Goal: Information Seeking & Learning: Check status

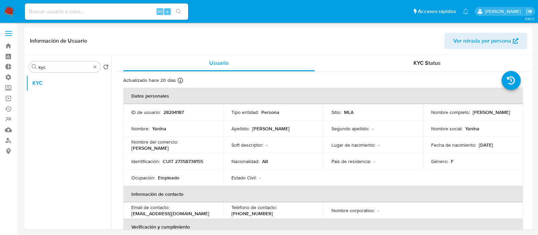
select select "10"
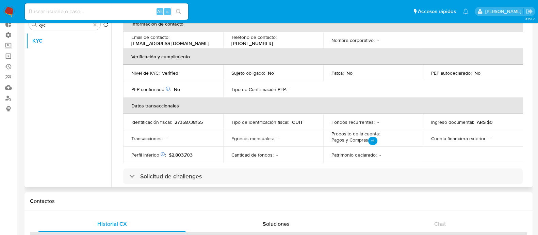
scroll to position [170, 0]
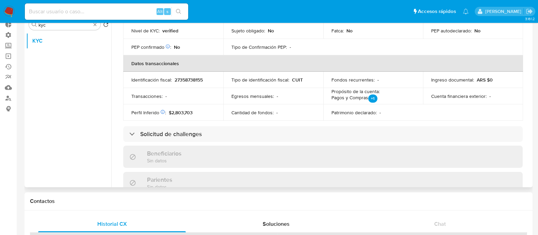
click at [66, 113] on ul "KYC" at bounding box center [68, 110] width 85 height 154
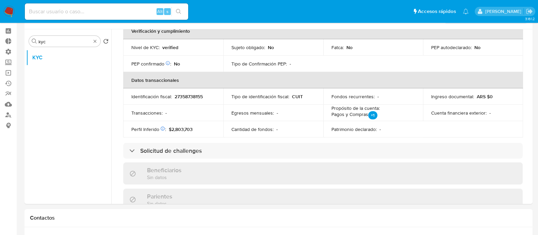
scroll to position [0, 0]
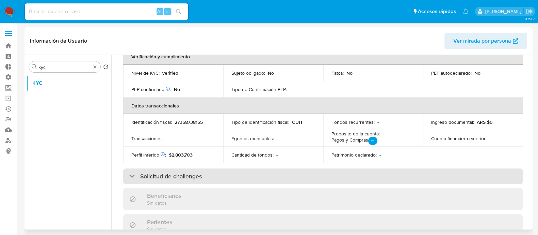
click at [250, 168] on div "Solicitud de challenges" at bounding box center [323, 176] width 400 height 16
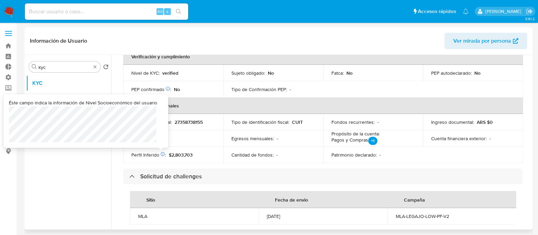
click at [163, 152] on icon at bounding box center [163, 154] width 4 height 4
click at [161, 154] on icon at bounding box center [163, 154] width 4 height 4
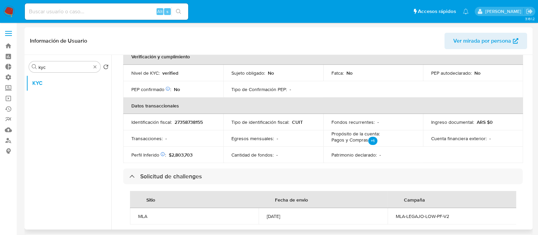
click at [189, 149] on td "Perfil Inferido Éste campo indica la información de Nivel Socioeconómico del us…" at bounding box center [173, 154] width 100 height 16
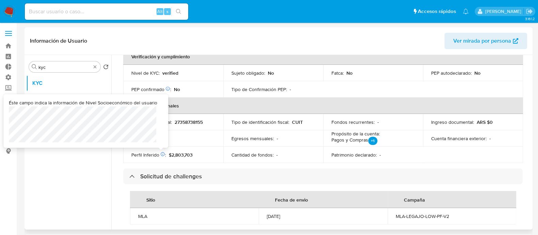
click at [163, 156] on div at bounding box center [162, 154] width 6 height 6
click at [151, 143] on td "Transacciones : -" at bounding box center [173, 138] width 100 height 16
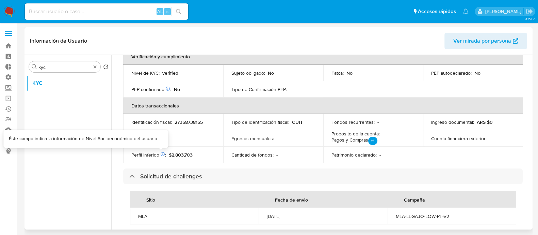
click at [160, 151] on icon at bounding box center [162, 153] width 5 height 5
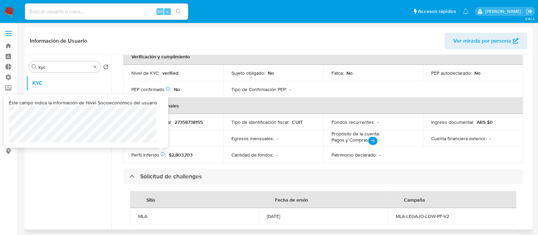
click at [162, 152] on icon at bounding box center [162, 153] width 5 height 5
click at [162, 146] on div at bounding box center [161, 147] width 3 height 3
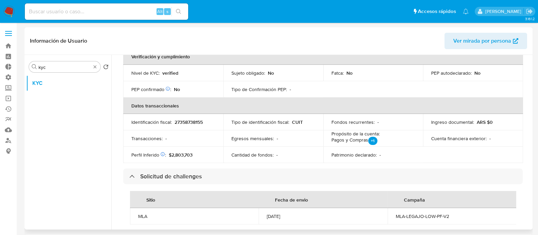
click at [163, 154] on icon at bounding box center [163, 154] width 4 height 4
click at [271, 162] on td "Cantidad de fondos : -" at bounding box center [273, 154] width 100 height 16
click at [372, 138] on p "+1" at bounding box center [372, 141] width 9 height 8
drag, startPoint x: 240, startPoint y: 142, endPoint x: 243, endPoint y: 145, distance: 4.1
click at [243, 145] on td "Egresos mensuales : -" at bounding box center [273, 138] width 100 height 16
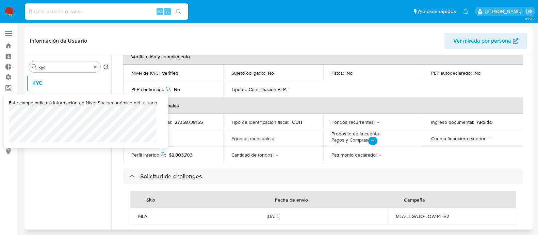
click at [162, 153] on icon at bounding box center [162, 153] width 5 height 5
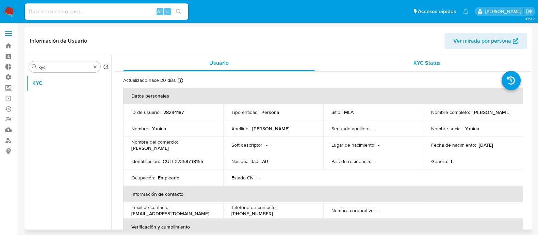
click at [401, 71] on div "KYC Status" at bounding box center [427, 63] width 192 height 16
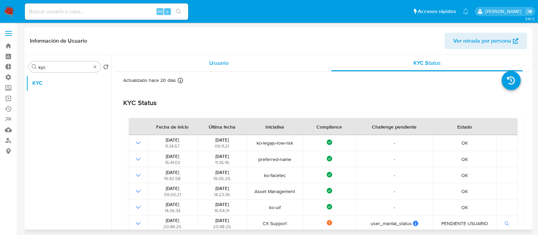
click at [213, 67] on div "Usuario" at bounding box center [219, 63] width 192 height 16
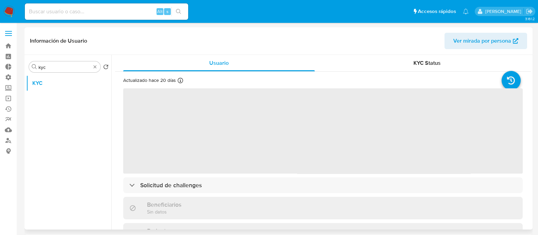
click at [228, 140] on span "‌" at bounding box center [323, 130] width 400 height 85
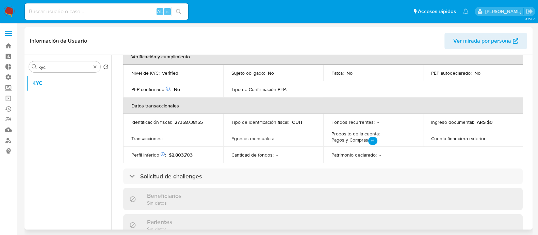
click at [214, 166] on div "Actualizado hace 20 días Creado: 13/03/2020 19:36:30 Actualizado: 10/09/2025 03…" at bounding box center [323, 160] width 416 height 516
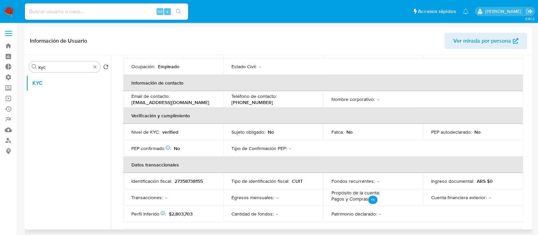
scroll to position [128, 0]
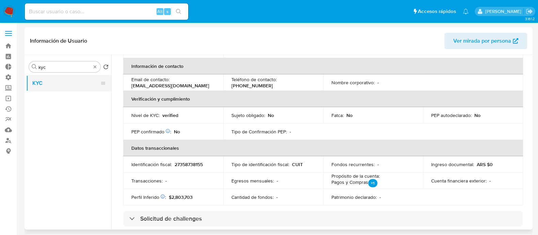
click at [70, 76] on button "KYC" at bounding box center [66, 83] width 80 height 16
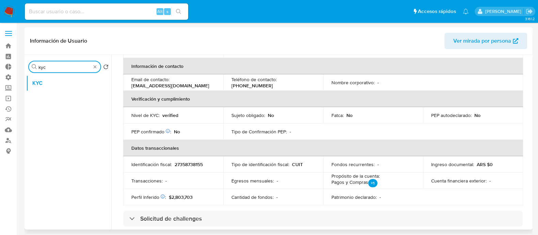
click at [75, 68] on input "kyc" at bounding box center [64, 67] width 52 height 6
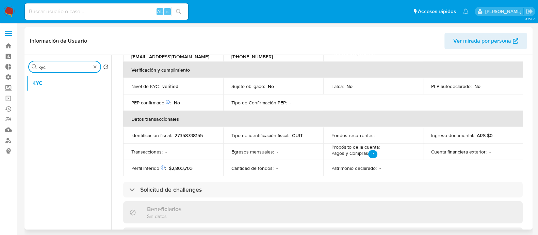
scroll to position [170, 0]
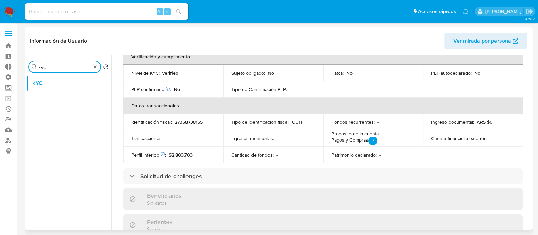
click at [271, 133] on td "Egresos mensuales : -" at bounding box center [273, 138] width 100 height 16
click at [393, 152] on div "Patrimonio declarado : -" at bounding box center [374, 154] width 84 height 6
click at [492, 119] on div "Ingreso documental : ARS $0" at bounding box center [473, 122] width 84 height 6
click at [230, 151] on td "Cantidad de fondos : -" at bounding box center [273, 154] width 100 height 16
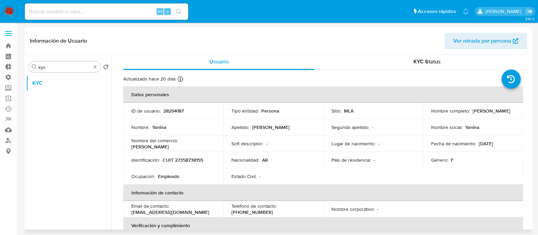
scroll to position [0, 0]
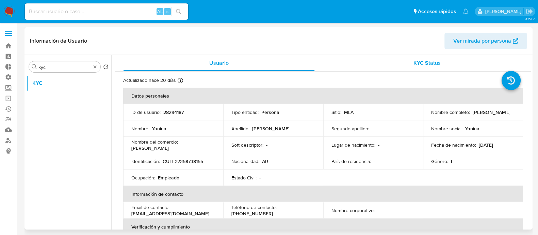
click at [410, 64] on div "KYC Status" at bounding box center [427, 63] width 192 height 16
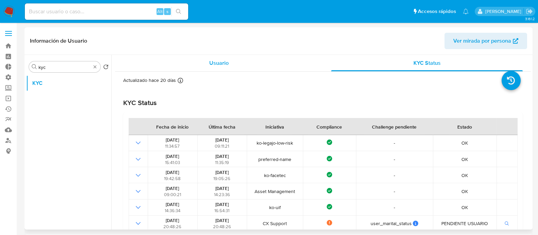
click at [217, 62] on span "Usuario" at bounding box center [218, 63] width 19 height 8
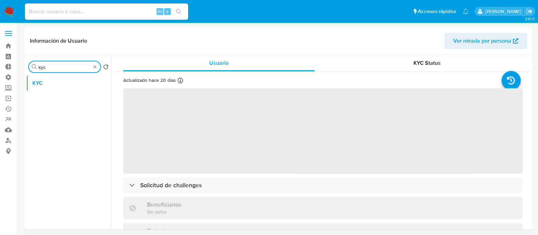
drag, startPoint x: 73, startPoint y: 65, endPoint x: 5, endPoint y: 30, distance: 76.0
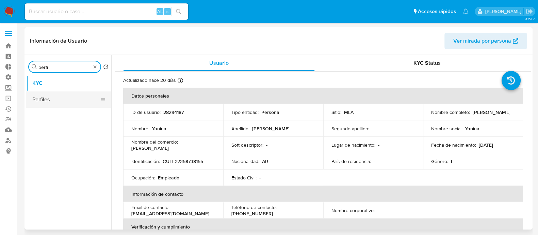
click at [53, 100] on button "Perfiles" at bounding box center [66, 99] width 80 height 16
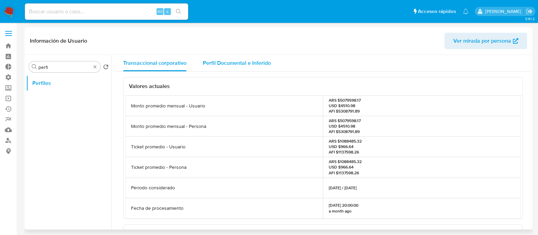
click at [226, 62] on span "Perfil Documental e Inferido" at bounding box center [237, 63] width 68 height 8
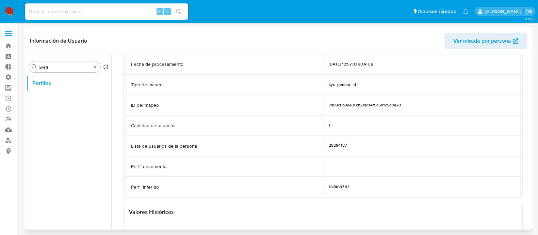
scroll to position [42, 0]
drag, startPoint x: 124, startPoint y: 163, endPoint x: 335, endPoint y: 186, distance: 212.2
click at [361, 180] on div "Fecha de procesamiento 02/09/2025 12:57:03 (hace un mes) Tipo de mapeo kyc_pers…" at bounding box center [323, 124] width 399 height 143
click at [444, 173] on div at bounding box center [422, 165] width 198 height 20
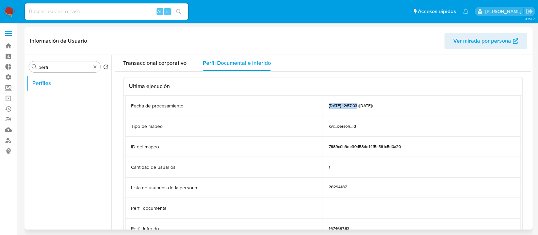
drag, startPoint x: 325, startPoint y: 108, endPoint x: 358, endPoint y: 105, distance: 33.1
click at [358, 105] on div "02/09/2025 12:57:03 (hace un mes)" at bounding box center [422, 105] width 198 height 20
click at [456, 156] on div "7889c0b9ee30d58dd14f5c581c5d0a20" at bounding box center [422, 146] width 198 height 20
drag, startPoint x: 114, startPoint y: 105, endPoint x: 405, endPoint y: 106, distance: 291.1
click at [400, 106] on div "Transaccional corporativo Perfil Documental e Inferido Ultima ejecución Fecha d…" at bounding box center [321, 142] width 420 height 174
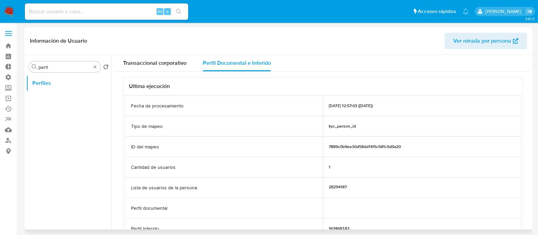
click at [456, 149] on div "7889c0b9ee30d58dd14f5c581c5d0a20" at bounding box center [422, 146] width 198 height 20
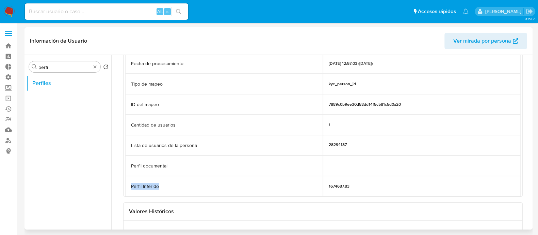
drag, startPoint x: 130, startPoint y: 186, endPoint x: 268, endPoint y: 195, distance: 137.8
click at [260, 195] on div "Ultima ejecución Fecha de procesamiento 02/09/2025 12:57:03 (hace un mes) Tipo …" at bounding box center [323, 116] width 400 height 162
click at [365, 195] on div "1674687.83" at bounding box center [422, 186] width 198 height 20
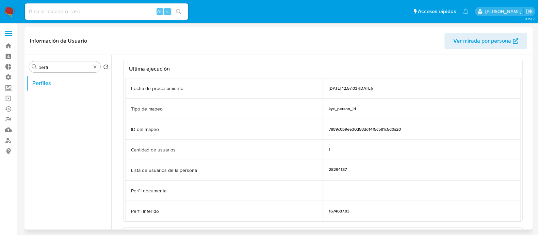
scroll to position [0, 0]
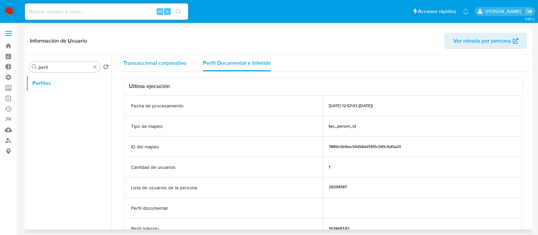
click at [162, 62] on span "Transaccional corporativo" at bounding box center [154, 63] width 63 height 8
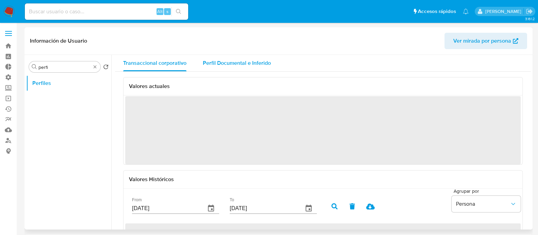
click at [243, 61] on span "Perfil Documental e Inferido" at bounding box center [237, 63] width 68 height 8
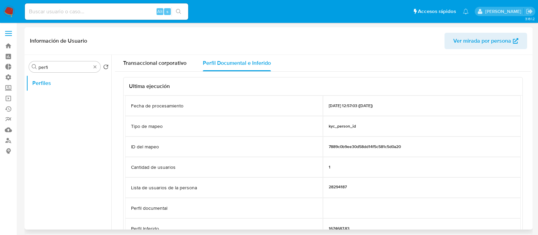
drag, startPoint x: 331, startPoint y: 103, endPoint x: 417, endPoint y: 103, distance: 85.4
click at [417, 103] on div "02/09/2025 12:57:03 (hace un mes)" at bounding box center [422, 105] width 198 height 20
click at [372, 108] on div "02/09/2025 12:57:03 (hace un mes)" at bounding box center [422, 105] width 198 height 20
click at [332, 110] on div "02/09/2025 12:57:03 (hace un mes)" at bounding box center [422, 105] width 198 height 20
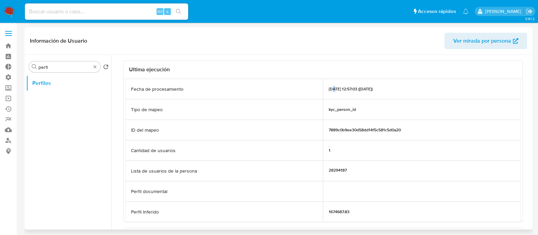
scroll to position [42, 0]
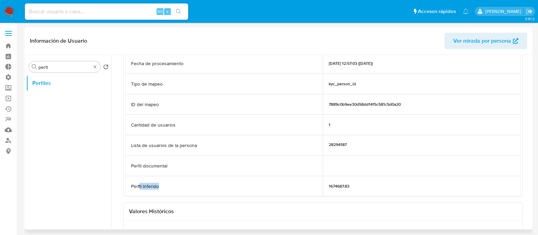
drag, startPoint x: 160, startPoint y: 185, endPoint x: 252, endPoint y: 185, distance: 92.3
click at [252, 185] on div "Perfil Inferido" at bounding box center [224, 186] width 198 height 20
click at [347, 186] on p "1674687.83" at bounding box center [339, 185] width 21 height 5
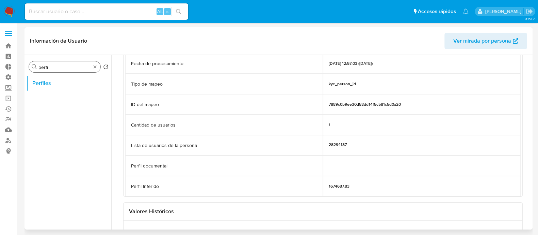
click at [82, 63] on div "Buscar perfi" at bounding box center [64, 66] width 71 height 11
drag, startPoint x: 79, startPoint y: 68, endPoint x: 25, endPoint y: 68, distance: 54.8
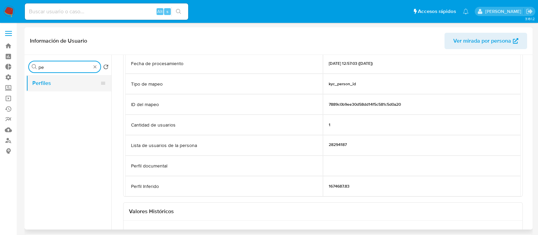
type input "p"
click at [53, 86] on button "KYC" at bounding box center [66, 83] width 80 height 16
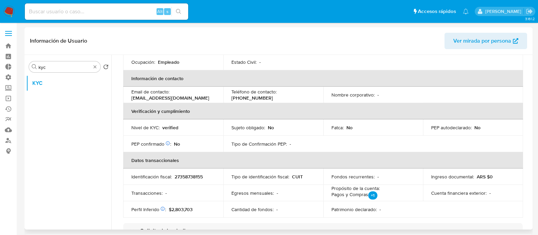
scroll to position [128, 0]
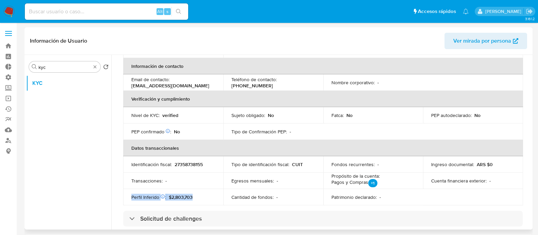
drag, startPoint x: 124, startPoint y: 197, endPoint x: 217, endPoint y: 203, distance: 92.8
click at [217, 203] on td "Perfil Inferido Éste campo indica la información de Nivel Socioeconómico del us…" at bounding box center [173, 197] width 100 height 16
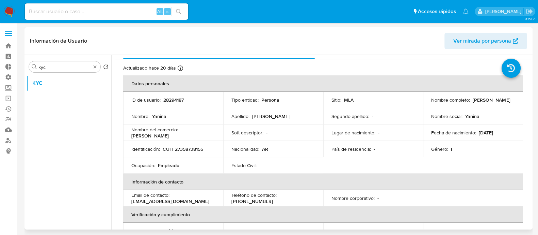
scroll to position [0, 0]
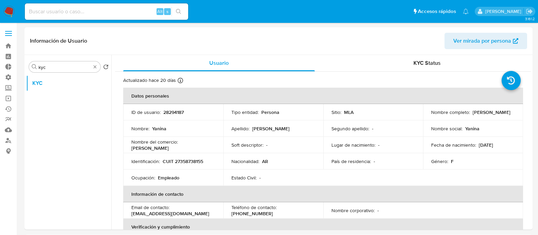
drag, startPoint x: 51, startPoint y: 65, endPoint x: 18, endPoint y: 60, distance: 33.4
click at [29, 62] on div "Buscar kyc" at bounding box center [64, 66] width 71 height 11
type input "pe"
click at [339, 166] on td "País de residencia : -" at bounding box center [373, 161] width 100 height 16
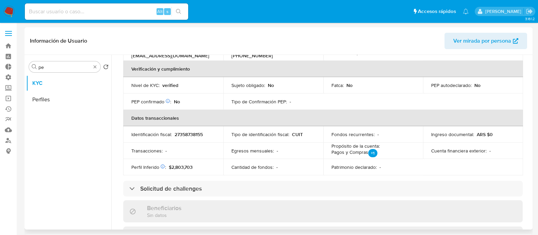
scroll to position [170, 0]
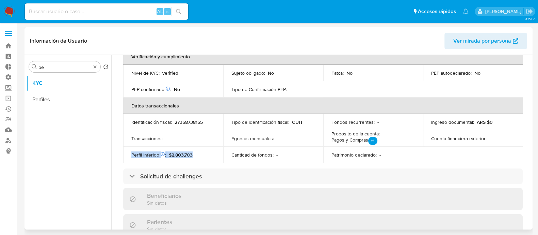
drag, startPoint x: 127, startPoint y: 154, endPoint x: 225, endPoint y: 153, distance: 97.7
click at [225, 153] on tr "Perfil Inferido Éste campo indica la información de Nivel Socioeconómico del us…" at bounding box center [323, 154] width 400 height 16
click at [231, 161] on td "Cantidad de fondos : -" at bounding box center [273, 154] width 100 height 16
drag, startPoint x: 463, startPoint y: 122, endPoint x: 513, endPoint y: 122, distance: 50.4
click at [513, 122] on td "Ingreso documental : ARS $0" at bounding box center [473, 122] width 100 height 16
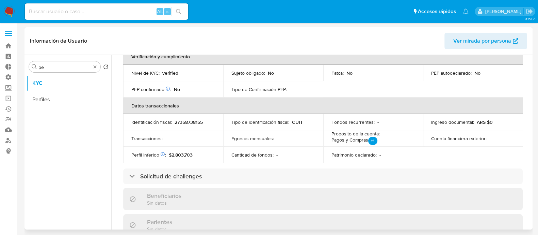
click at [488, 150] on table "Datos personales ID de usuario : 28294187 Tipo entidad : Persona Sitio : MLA No…" at bounding box center [323, 40] width 400 height 245
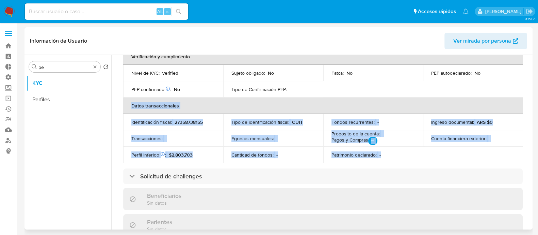
drag, startPoint x: 455, startPoint y: 94, endPoint x: 514, endPoint y: 155, distance: 85.0
click at [514, 155] on table "Datos personales ID de usuario : 28294187 Tipo entidad : Persona Sitio : MLA No…" at bounding box center [323, 40] width 400 height 245
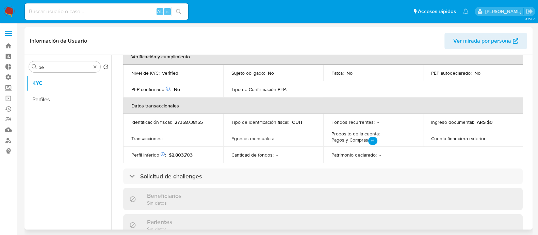
click at [513, 161] on table "Datos personales ID de usuario : 28294187 Tipo entidad : Persona Sitio : MLA No…" at bounding box center [323, 40] width 400 height 245
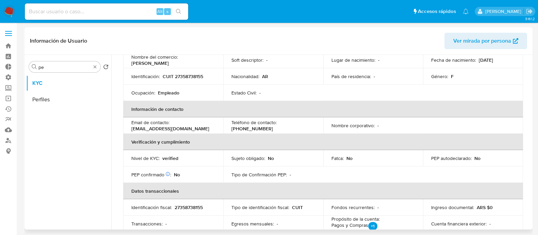
scroll to position [128, 0]
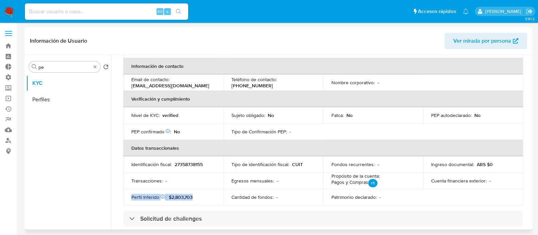
drag, startPoint x: 129, startPoint y: 196, endPoint x: 226, endPoint y: 194, distance: 97.4
click at [226, 194] on tr "Perfil Inferido Éste campo indica la información de Nivel Socioeconómico del us…" at bounding box center [323, 197] width 400 height 16
click at [208, 200] on td "Perfil Inferido Éste campo indica la información de Nivel Socioeconómico del us…" at bounding box center [173, 197] width 100 height 16
drag, startPoint x: 426, startPoint y: 164, endPoint x: 515, endPoint y: 163, distance: 89.5
click at [515, 163] on td "Ingreso documental : ARS $0" at bounding box center [473, 164] width 100 height 16
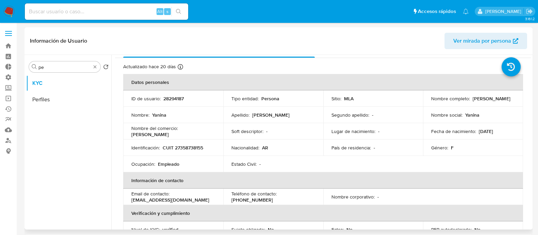
scroll to position [0, 0]
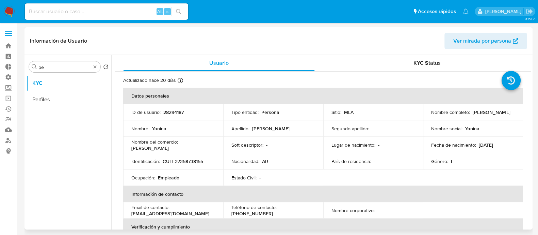
click at [426, 52] on div "Información de Usuario Ver mirada por persona" at bounding box center [279, 41] width 508 height 28
click at [62, 67] on input "pe" at bounding box center [64, 67] width 52 height 6
click at [42, 105] on button "Perfiles" at bounding box center [66, 99] width 80 height 16
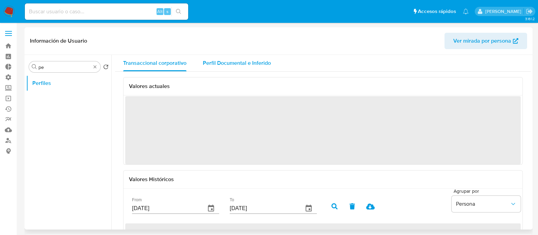
click at [241, 66] on div "Perfil Documental e Inferido" at bounding box center [237, 63] width 68 height 16
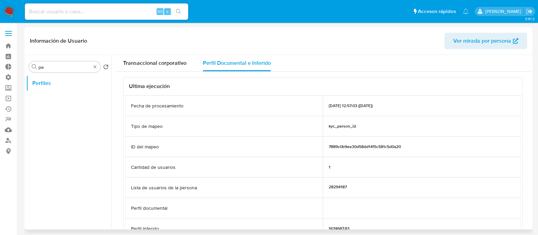
click at [171, 91] on div "Ultima ejecución" at bounding box center [323, 86] width 399 height 18
drag, startPoint x: 68, startPoint y: 69, endPoint x: 0, endPoint y: 67, distance: 68.4
click at [6, 76] on label "Administración" at bounding box center [40, 77] width 81 height 11
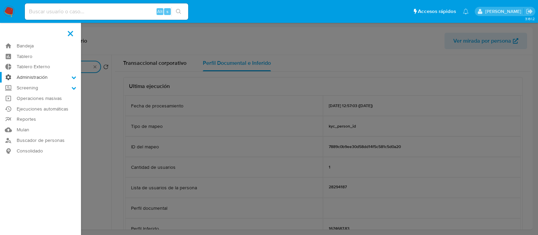
click at [0, 0] on input "Administración" at bounding box center [0, 0] width 0 height 0
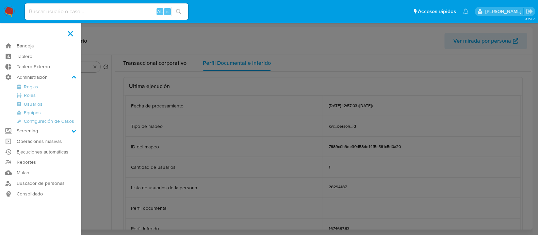
click at [298, 106] on label at bounding box center [269, 117] width 538 height 235
click at [0, 0] on input "checkbox" at bounding box center [0, 0] width 0 height 0
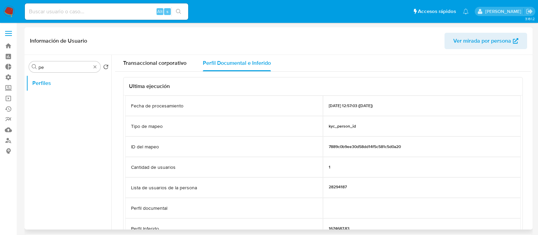
drag, startPoint x: 433, startPoint y: 103, endPoint x: 181, endPoint y: 104, distance: 251.6
click at [181, 104] on div "Fecha de procesamiento 02/09/2025 12:57:03 (hace un mes)" at bounding box center [323, 105] width 396 height 20
click at [288, 134] on div "Tipo de mapeo" at bounding box center [224, 126] width 198 height 20
click at [369, 151] on div "7889c0b9ee30d58dd14f5c581c5d0a20" at bounding box center [422, 146] width 198 height 20
click at [441, 176] on div "1" at bounding box center [422, 167] width 198 height 20
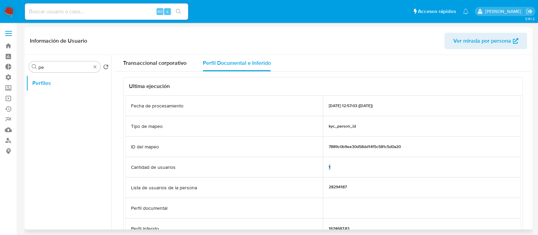
click at [329, 176] on div "1" at bounding box center [422, 167] width 198 height 20
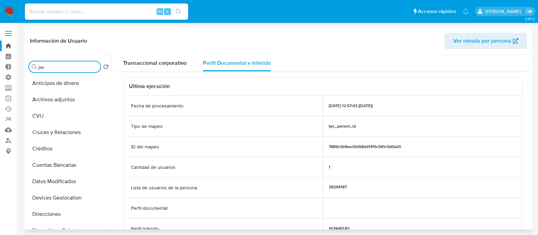
click at [10, 46] on link "Bandeja" at bounding box center [40, 46] width 81 height 11
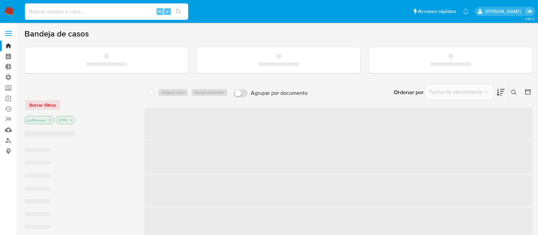
click at [143, 8] on input at bounding box center [106, 11] width 163 height 9
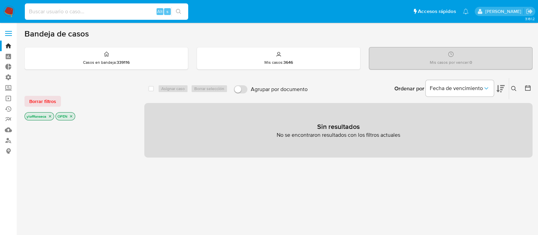
paste input "[URL][DOMAIN_NAME]"
type input "[URL][DOMAIN_NAME]"
click at [143, 8] on input "https://docs.google.com/spreadsheets/d/1AD2zVXixCTvX2Veco8hO7nP4c_u_MXeJRAvNFJE…" at bounding box center [106, 11] width 163 height 9
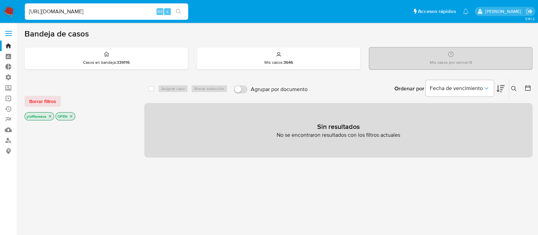
click at [143, 8] on input "https://docs.google.com/spreadsheets/d/1AD2zVXixCTvX2Veco8hO7nP4c_u_MXeJRAvNFJE…" at bounding box center [106, 11] width 163 height 9
click at [300, 185] on div "select-all-cases-checkbox Asignar caso Borrar selección Agrupar por documento O…" at bounding box center [338, 232] width 388 height 308
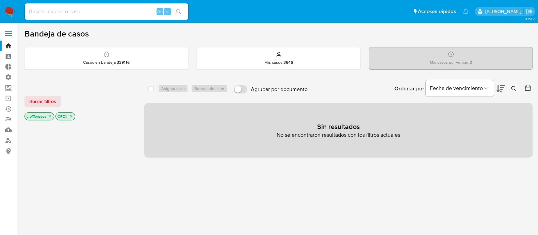
click at [87, 11] on input at bounding box center [106, 11] width 163 height 9
paste input "459697720"
type input "459697720"
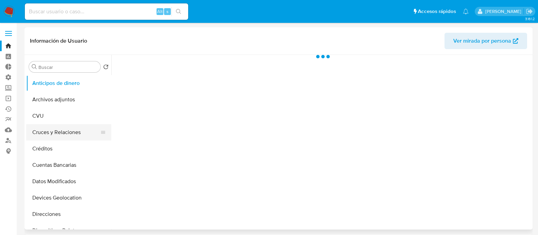
select select "10"
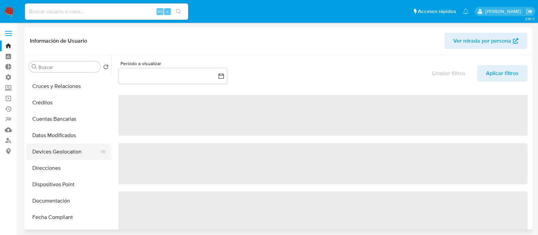
scroll to position [255, 0]
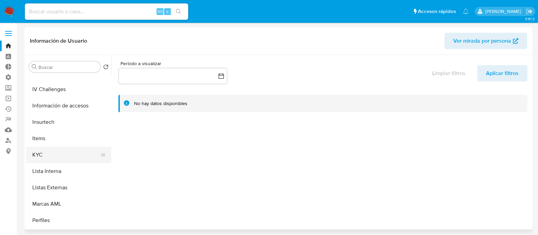
click at [50, 157] on button "KYC" at bounding box center [66, 154] width 80 height 16
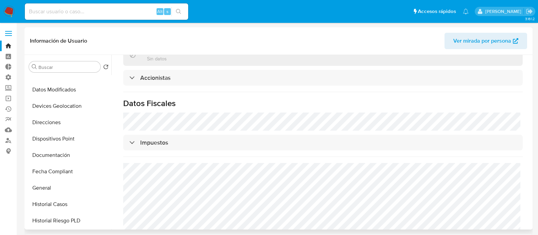
scroll to position [170, 0]
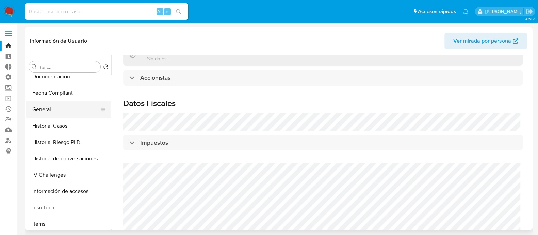
click at [47, 109] on button "General" at bounding box center [66, 109] width 80 height 16
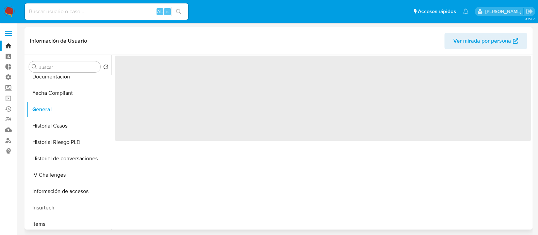
scroll to position [0, 0]
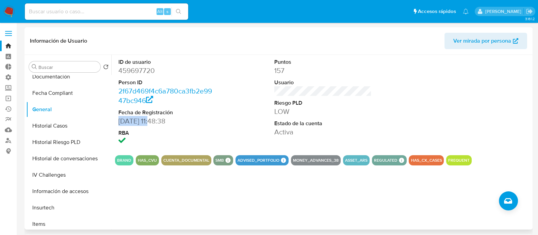
drag, startPoint x: 117, startPoint y: 122, endPoint x: 155, endPoint y: 124, distance: 37.8
click at [155, 124] on div "ID de usuario 459697720 Person ID 2f67d469f4c6a780ca3fb2e9947bc946 Fecha de Reg…" at bounding box center [167, 102] width 104 height 95
click at [246, 132] on div "ID de usuario 459697720 Person ID 2f67d469f4c6a780ca3fb2e9947bc946 Fecha de Reg…" at bounding box center [323, 102] width 416 height 95
click at [246, 130] on div "ID de usuario 459697720 Person ID 2f67d469f4c6a780ca3fb2e9947bc946 Fecha de Reg…" at bounding box center [323, 102] width 416 height 95
click at [271, 110] on div "Puntos 157 Usuario Riesgo PLD LOW Estado de la cuenta Activa" at bounding box center [323, 102] width 104 height 95
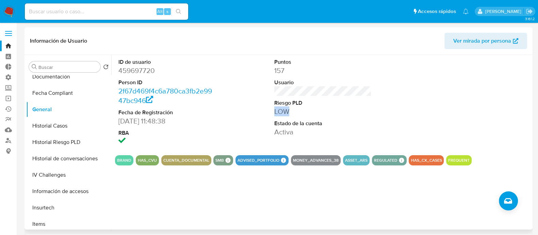
click at [272, 109] on div "Puntos 157 Usuario Riesgo PLD LOW Estado de la cuenta Activa" at bounding box center [323, 102] width 104 height 95
drag, startPoint x: 119, startPoint y: 119, endPoint x: 163, endPoint y: 120, distance: 44.3
click at [163, 120] on dd "09/08/2019 11:48:38" at bounding box center [166, 121] width 97 height 10
click at [171, 147] on div "ID de usuario 459697720 Person ID 2f67d469f4c6a780ca3fb2e9947bc946 Fecha de Reg…" at bounding box center [167, 102] width 104 height 95
drag, startPoint x: 113, startPoint y: 126, endPoint x: 164, endPoint y: 121, distance: 50.9
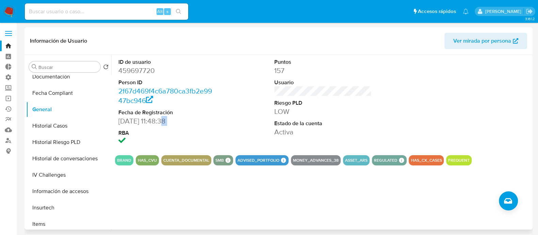
click at [164, 121] on div "ID de usuario 459697720 Person ID 2f67d469f4c6a780ca3fb2e9947bc946 Fecha de Reg…" at bounding box center [321, 142] width 420 height 174
click at [164, 134] on dt "RBA" at bounding box center [166, 132] width 97 height 7
drag, startPoint x: 153, startPoint y: 121, endPoint x: 122, endPoint y: 120, distance: 31.3
click at [122, 120] on dd "09/08/2019 11:48:38" at bounding box center [166, 121] width 97 height 10
click at [133, 130] on dt "RBA" at bounding box center [166, 132] width 97 height 7
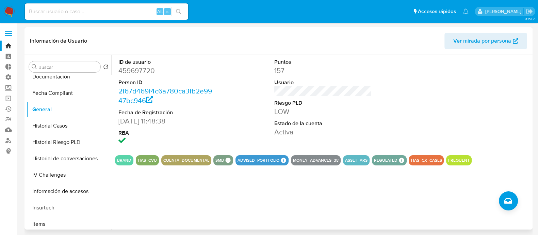
drag, startPoint x: 124, startPoint y: 123, endPoint x: 175, endPoint y: 118, distance: 52.0
click at [175, 118] on dd "09/08/2019 11:48:38" at bounding box center [166, 121] width 97 height 10
click at [171, 125] on dd "09/08/2019 11:48:38" at bounding box center [166, 121] width 97 height 10
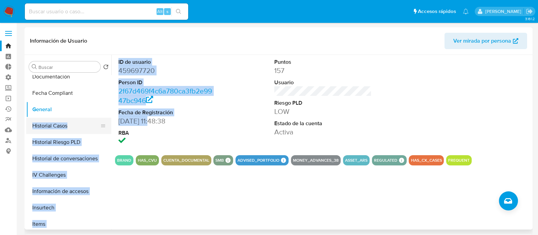
drag, startPoint x: 155, startPoint y: 118, endPoint x: 92, endPoint y: 120, distance: 62.7
click at [92, 120] on div "Buscar Volver al orden por defecto Anticipos de dinero Archivos adjuntos CVU Cr…" at bounding box center [278, 142] width 505 height 174
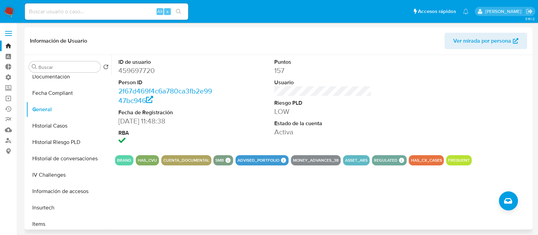
click at [254, 130] on div "ID de usuario 459697720 Person ID 2f67d469f4c6a780ca3fb2e9947bc946 Fecha de Reg…" at bounding box center [323, 102] width 416 height 95
click at [286, 99] on dt "Riesgo PLD" at bounding box center [322, 102] width 97 height 7
drag, startPoint x: 286, startPoint y: 99, endPoint x: 289, endPoint y: 104, distance: 5.6
click at [286, 99] on dt "Riesgo PLD" at bounding box center [322, 102] width 97 height 7
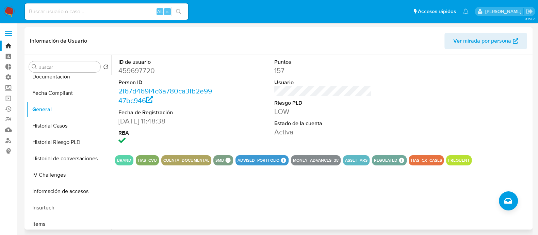
click at [295, 130] on dd "Activa" at bounding box center [322, 132] width 97 height 10
click at [294, 130] on dd "Activa" at bounding box center [322, 132] width 97 height 10
click at [357, 153] on section "ID de usuario 459697720 Person ID 2f67d469f4c6a780ca3fb2e9947bc946 Fecha de Reg…" at bounding box center [323, 110] width 416 height 110
click at [10, 10] on img at bounding box center [9, 12] width 12 height 12
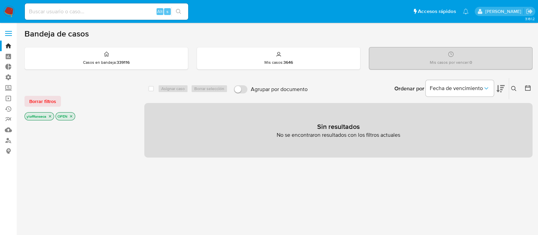
drag, startPoint x: 455, startPoint y: 153, endPoint x: 424, endPoint y: 153, distance: 30.6
click at [454, 153] on div "Sin resultados No se encontraron resultados con los filtros actuales" at bounding box center [338, 130] width 388 height 54
click at [3, 11] on img at bounding box center [9, 12] width 12 height 12
click at [290, 211] on div "select-all-cases-checkbox Asignar caso Borrar selección Agrupar por documento O…" at bounding box center [338, 232] width 388 height 308
click at [193, 132] on div "Sin resultados No se encontraron resultados con los filtros actuales" at bounding box center [338, 130] width 388 height 54
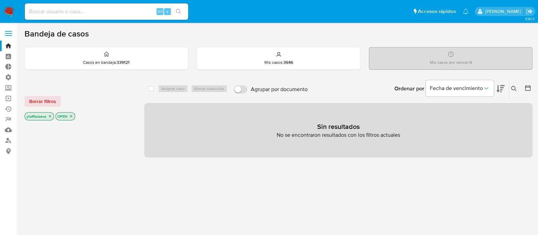
click at [411, 231] on div "select-all-cases-checkbox Asignar caso Borrar selección Agrupar por documento O…" at bounding box center [338, 232] width 388 height 308
click at [106, 9] on input at bounding box center [106, 11] width 163 height 9
paste input "638061613"
type input "638061613"
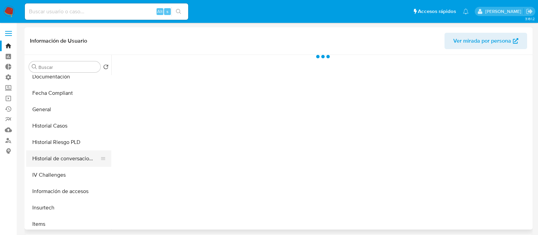
select select "10"
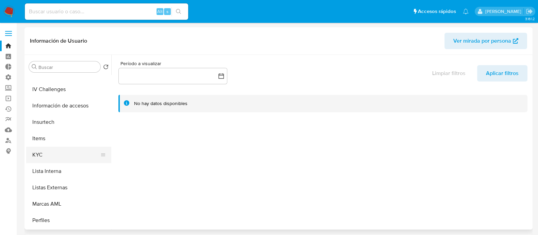
click at [72, 150] on button "KYC" at bounding box center [66, 154] width 80 height 16
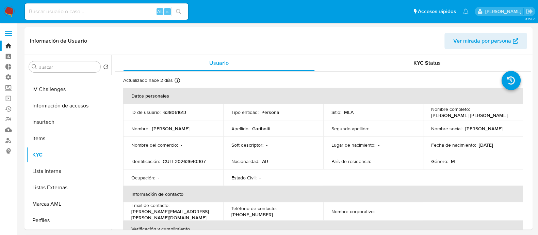
click at [78, 14] on input at bounding box center [106, 11] width 163 height 9
paste input "162315303"
type input "162315303"
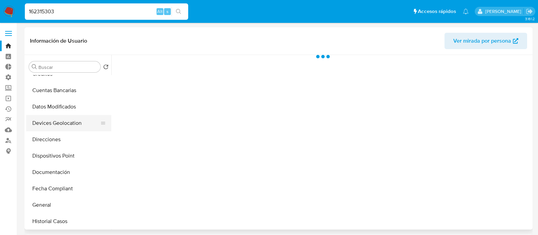
scroll to position [127, 0]
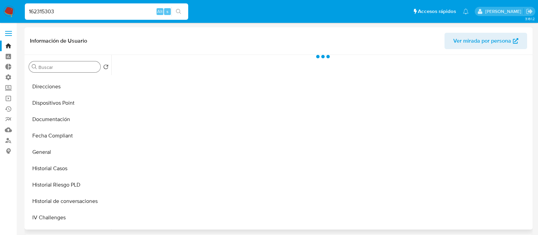
select select "10"
click at [61, 64] on input "Buscar" at bounding box center [67, 67] width 59 height 6
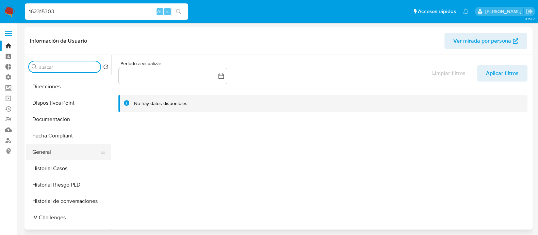
click at [49, 156] on button "General" at bounding box center [66, 152] width 80 height 16
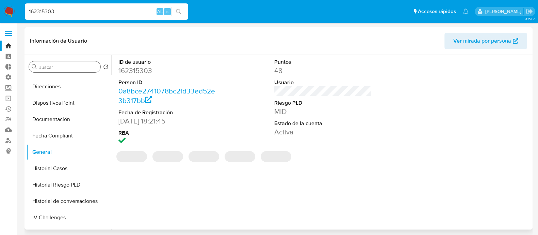
click at [64, 65] on input "Buscar" at bounding box center [67, 67] width 59 height 6
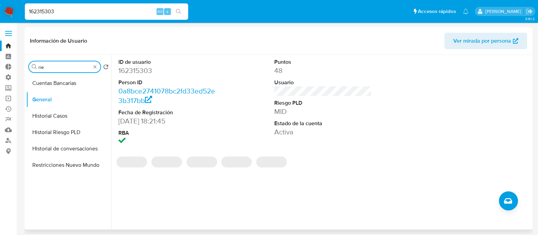
scroll to position [0, 0]
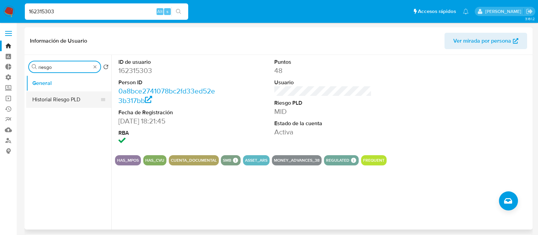
type input "riesgo"
click at [63, 99] on button "Historial Riesgo PLD" at bounding box center [66, 99] width 80 height 16
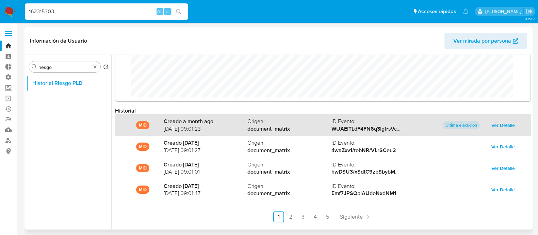
scroll to position [36, 0]
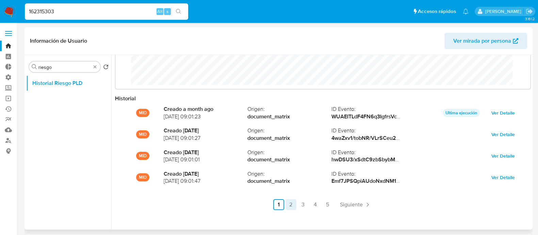
click at [286, 205] on link "2" at bounding box center [291, 204] width 11 height 11
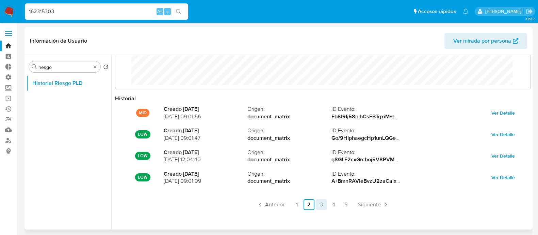
click at [319, 206] on link "3" at bounding box center [321, 204] width 11 height 11
click at [333, 203] on link "4" at bounding box center [333, 204] width 11 height 11
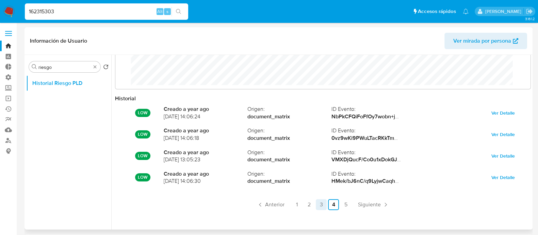
click at [342, 204] on link "5" at bounding box center [345, 204] width 11 height 11
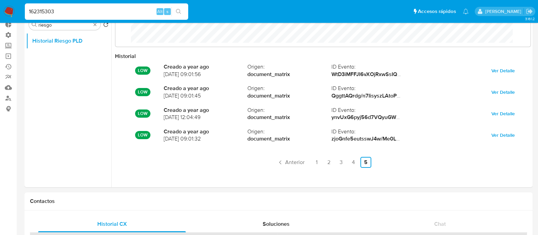
click at [82, 13] on input "162315303" at bounding box center [106, 11] width 163 height 9
paste input "216076824"
type input "216076824"
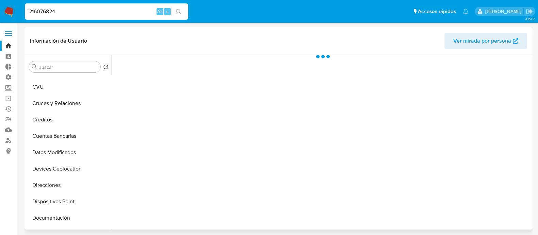
scroll to position [42, 0]
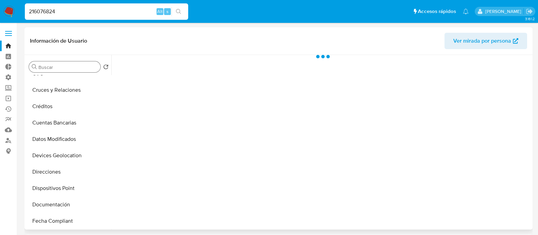
click at [63, 69] on input "Buscar" at bounding box center [67, 67] width 59 height 6
select select "10"
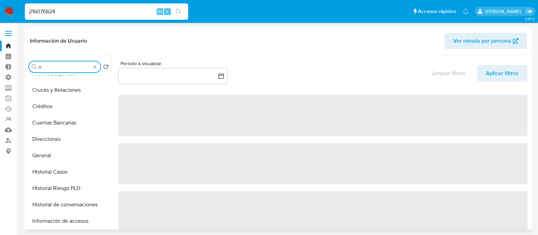
scroll to position [0, 0]
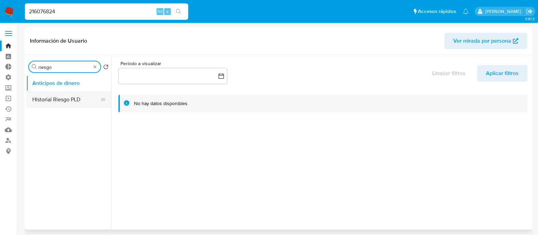
type input "riesgo"
click at [77, 102] on button "Historial Riesgo PLD" at bounding box center [66, 99] width 80 height 16
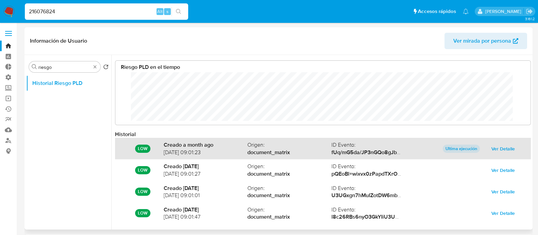
scroll to position [36, 0]
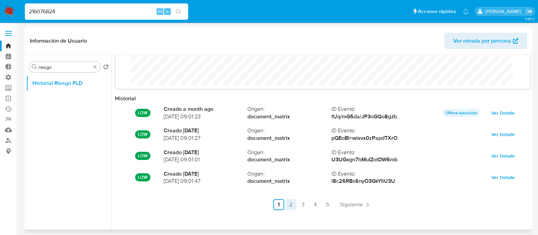
click at [291, 208] on link "2" at bounding box center [291, 204] width 11 height 11
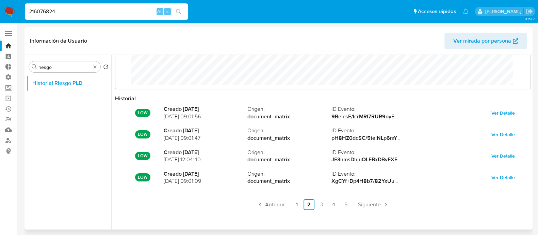
click at [314, 208] on ul "Anterior 1 2 3 4 5 Siguiente" at bounding box center [323, 204] width 416 height 11
click at [325, 206] on link "3" at bounding box center [321, 204] width 11 height 11
click at [337, 206] on link "4" at bounding box center [333, 204] width 11 height 11
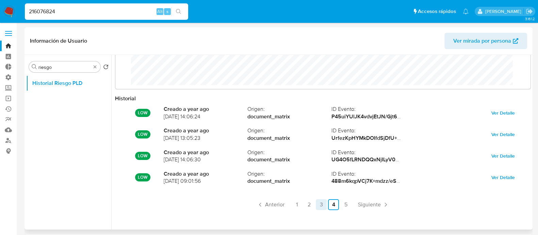
click at [345, 205] on link "5" at bounding box center [345, 204] width 11 height 11
click at [371, 205] on ul "Anterior 1 2 3 4 5 Siguiente" at bounding box center [323, 204] width 416 height 11
click at [80, 14] on input "216076824" at bounding box center [106, 11] width 163 height 9
paste input "04763147"
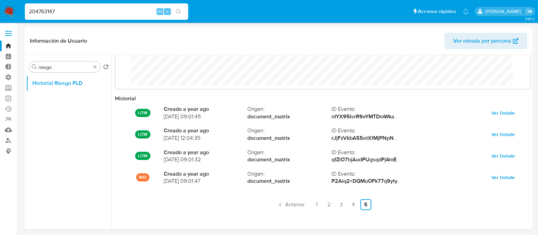
type input "204763147"
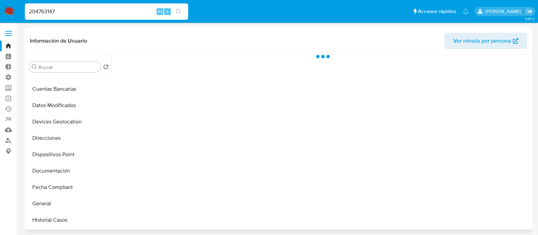
scroll to position [212, 0]
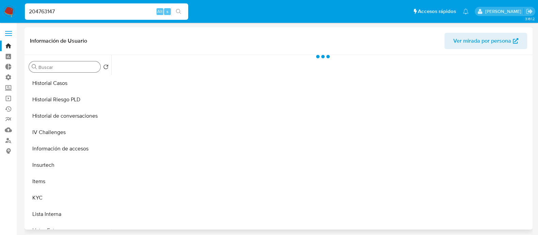
select select "10"
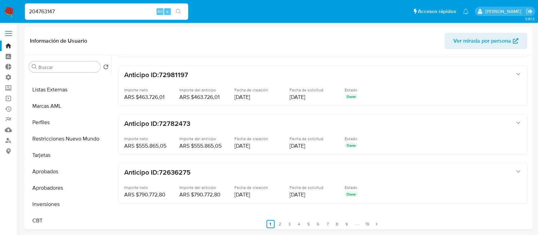
scroll to position [353, 0]
click at [10, 11] on img at bounding box center [9, 12] width 12 height 12
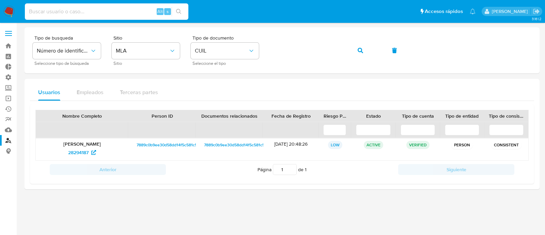
drag, startPoint x: 119, startPoint y: 14, endPoint x: 125, endPoint y: 15, distance: 5.2
click at [119, 13] on input at bounding box center [106, 11] width 163 height 9
paste input "638061613"
type input "638061613"
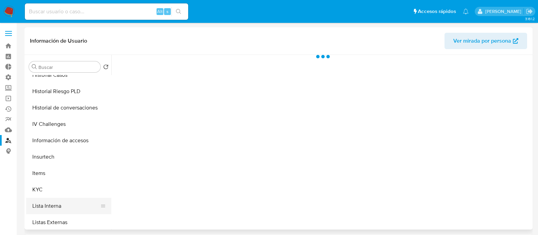
scroll to position [298, 0]
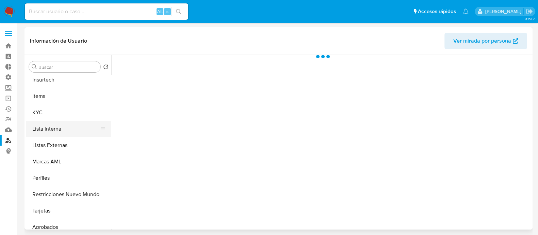
select select "10"
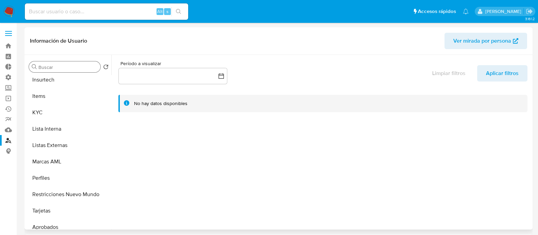
click at [63, 64] on input "Buscar" at bounding box center [67, 67] width 59 height 6
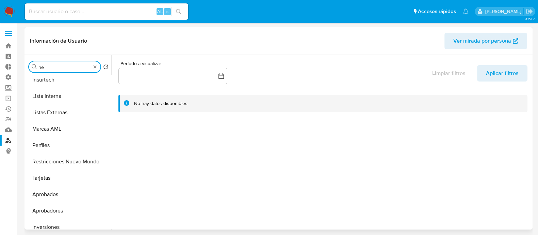
scroll to position [0, 0]
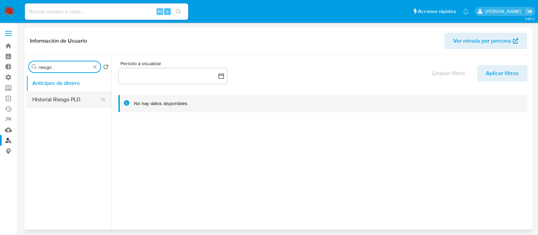
type input "riesgo"
click at [68, 95] on button "Historial Riesgo PLD" at bounding box center [66, 99] width 80 height 16
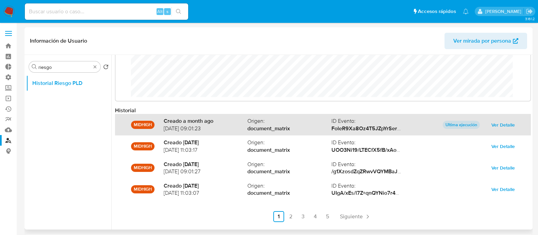
scroll to position [36, 0]
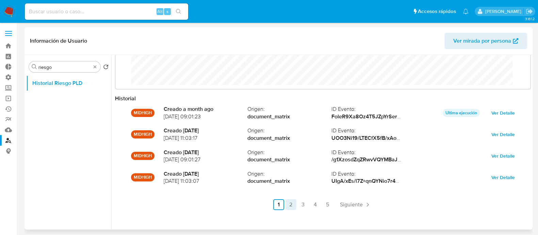
click at [289, 205] on link "2" at bounding box center [291, 204] width 11 height 11
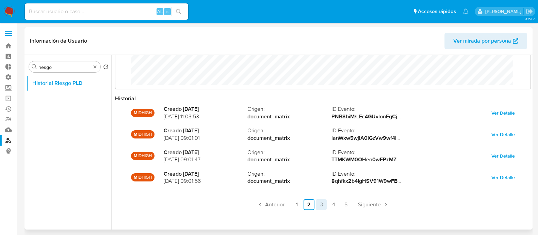
click at [318, 206] on link "3" at bounding box center [321, 204] width 11 height 11
click at [334, 204] on link "4" at bounding box center [333, 204] width 11 height 11
click at [345, 204] on link "5" at bounding box center [345, 204] width 11 height 11
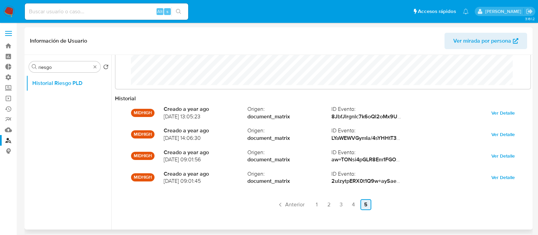
click at [364, 203] on link "5" at bounding box center [366, 204] width 11 height 11
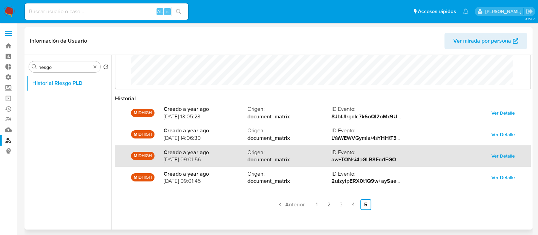
click at [505, 157] on span "Ver Detalle" at bounding box center [503, 156] width 23 height 10
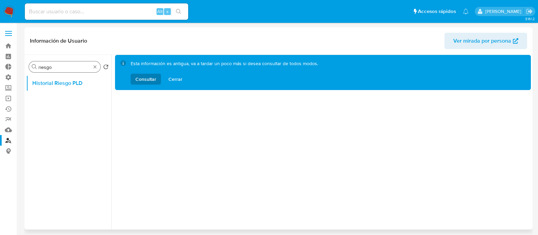
click at [99, 65] on div "Buscar riesgo" at bounding box center [64, 66] width 71 height 11
click at [97, 65] on div "Buscar riesgo" at bounding box center [64, 66] width 71 height 11
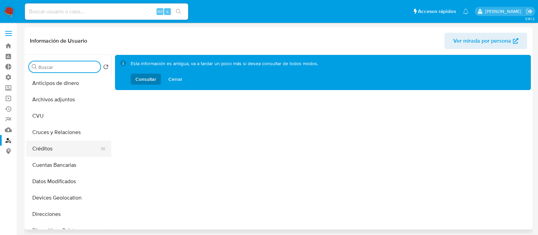
scroll to position [85, 0]
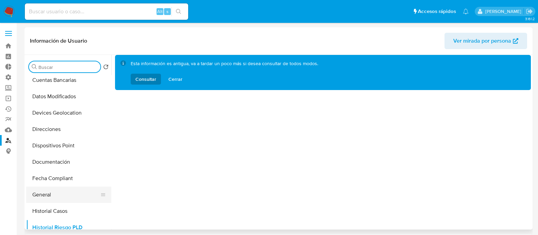
click at [51, 191] on button "General" at bounding box center [66, 194] width 80 height 16
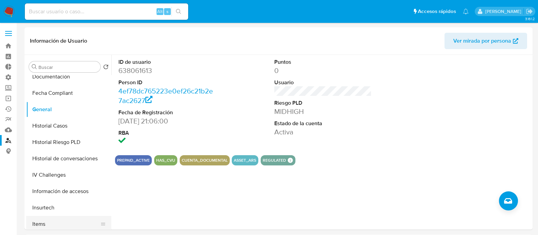
scroll to position [255, 0]
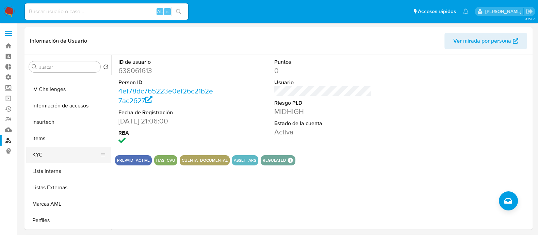
click at [57, 160] on button "KYC" at bounding box center [66, 154] width 80 height 16
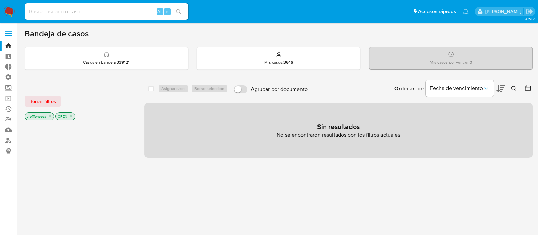
drag, startPoint x: 292, startPoint y: 167, endPoint x: 187, endPoint y: 110, distance: 119.4
click at [291, 167] on div "select-all-cases-checkbox Asignar caso Borrar selección Agrupar por documento O…" at bounding box center [338, 232] width 388 height 308
